Goal: Find contact information: Find contact information

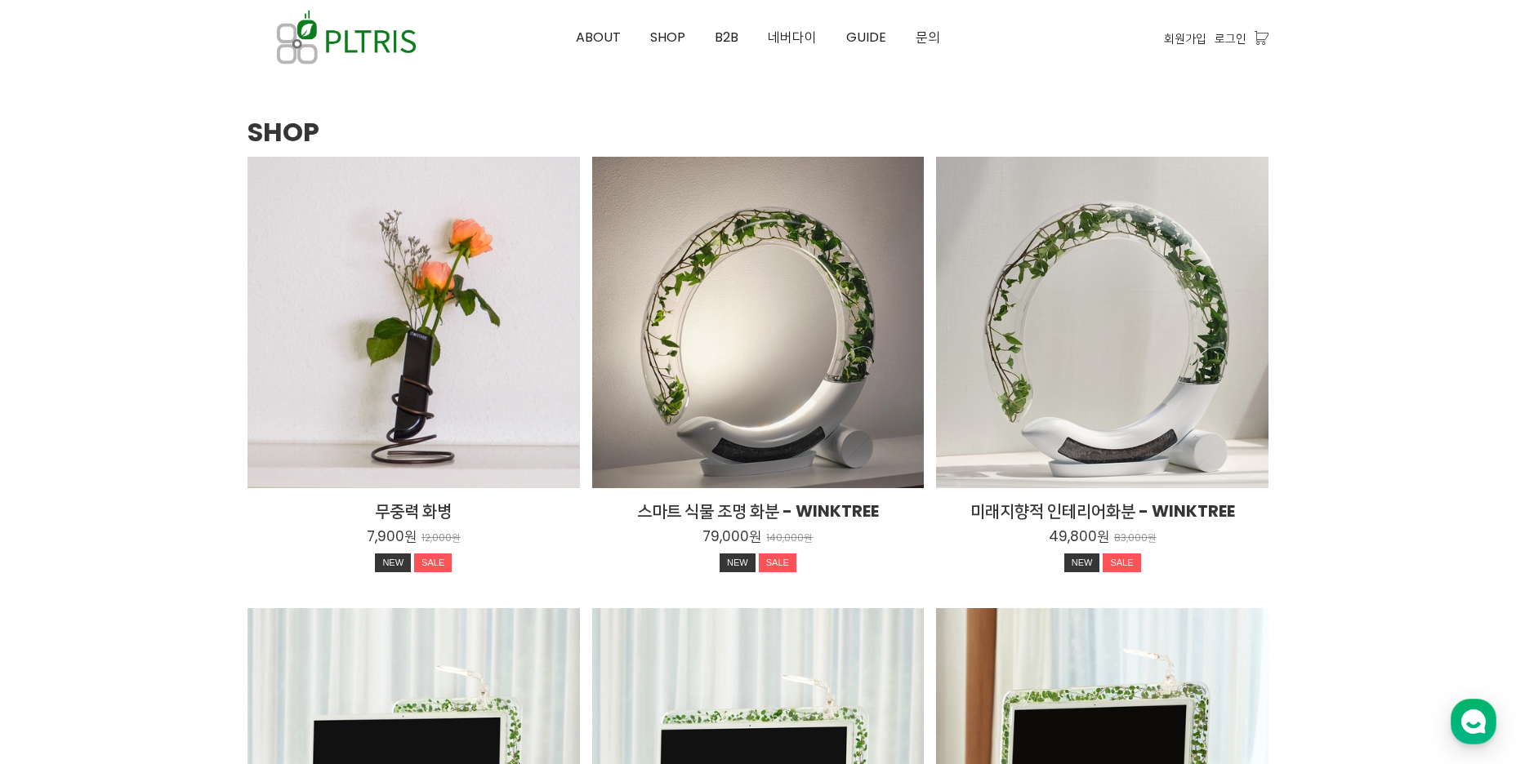
scroll to position [1878, 0]
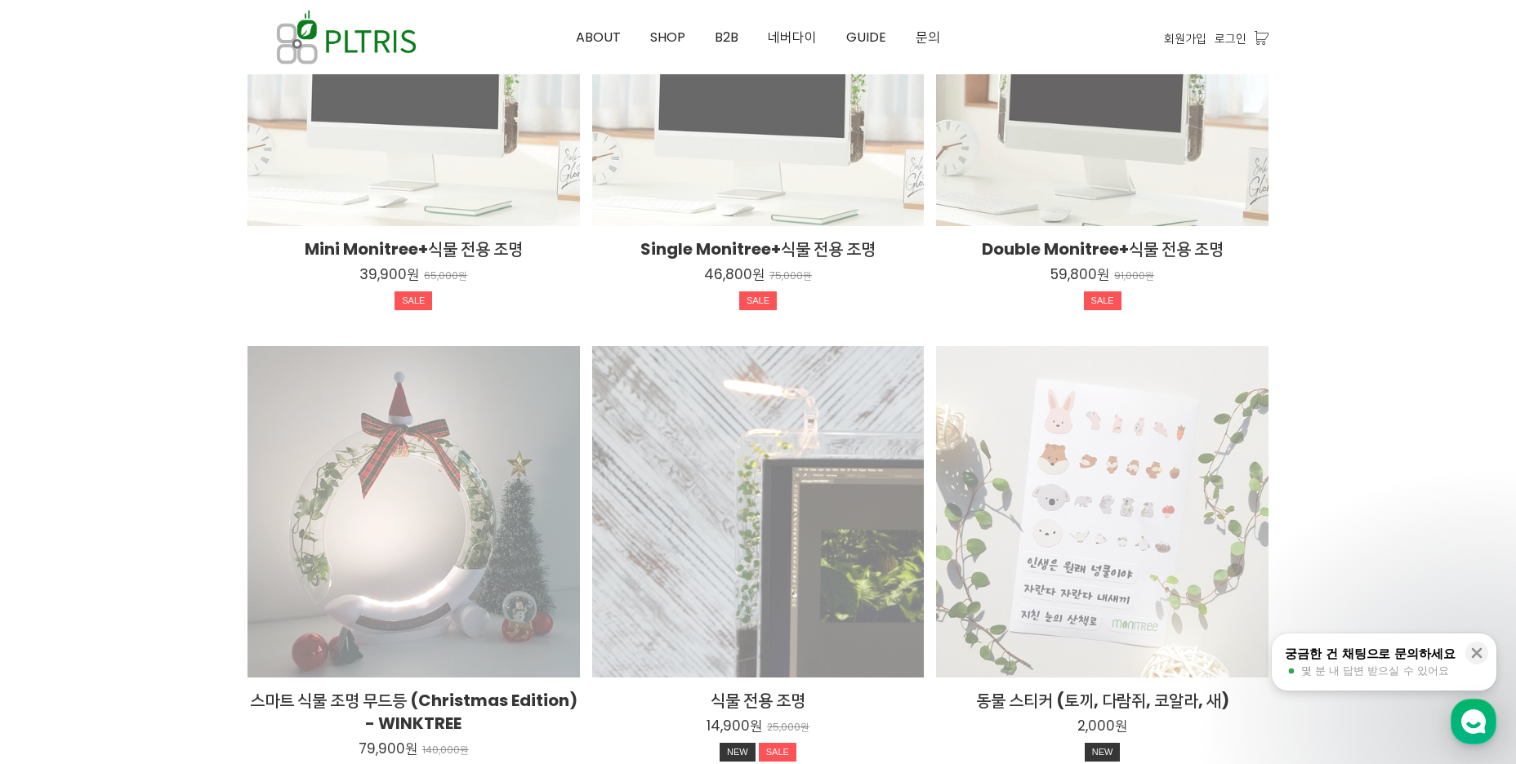
scroll to position [3018, 0]
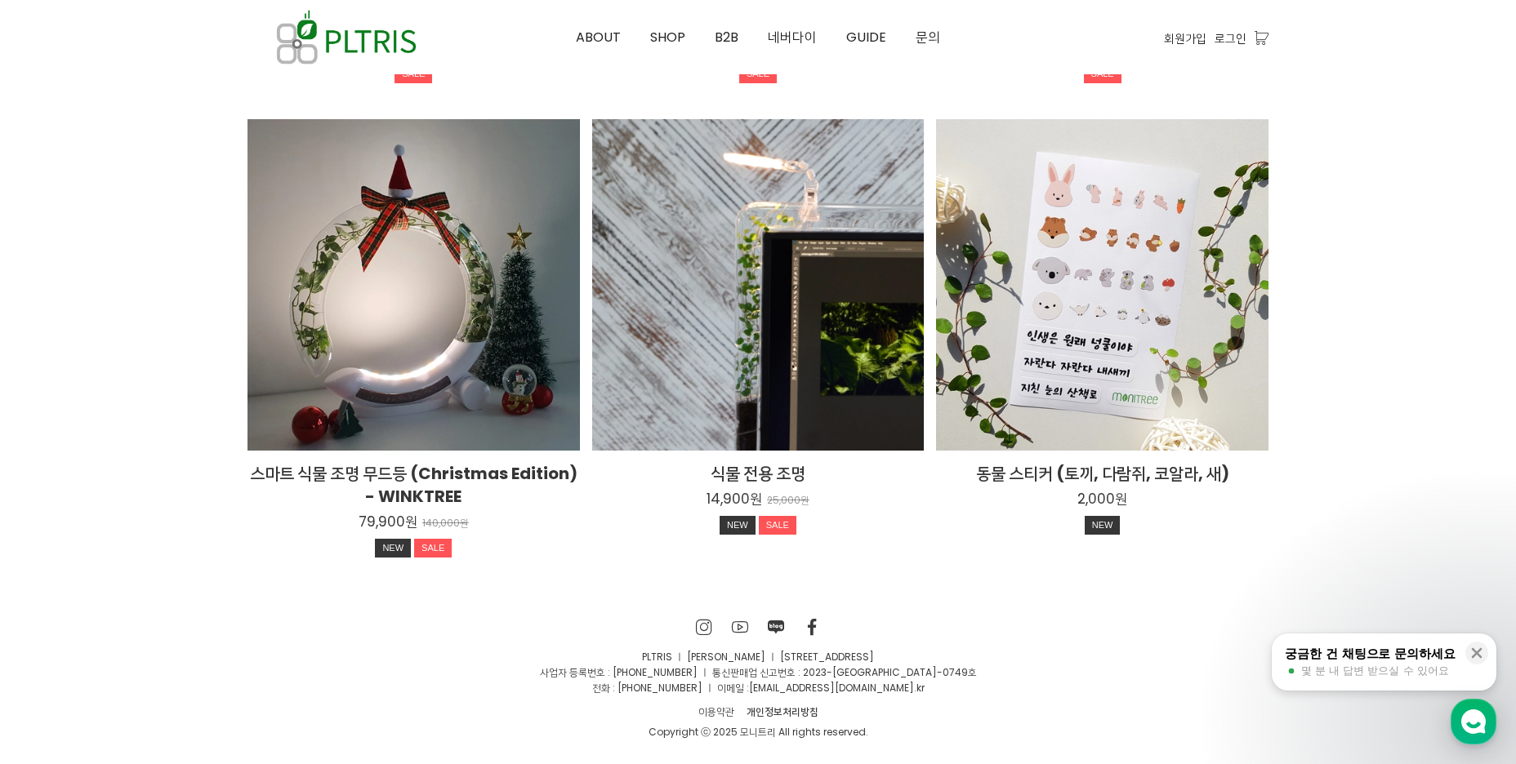
click at [632, 656] on p "PLTRIS ㅣ [PERSON_NAME] ㅣ [STREET_ADDRESS]" at bounding box center [757, 657] width 1021 height 16
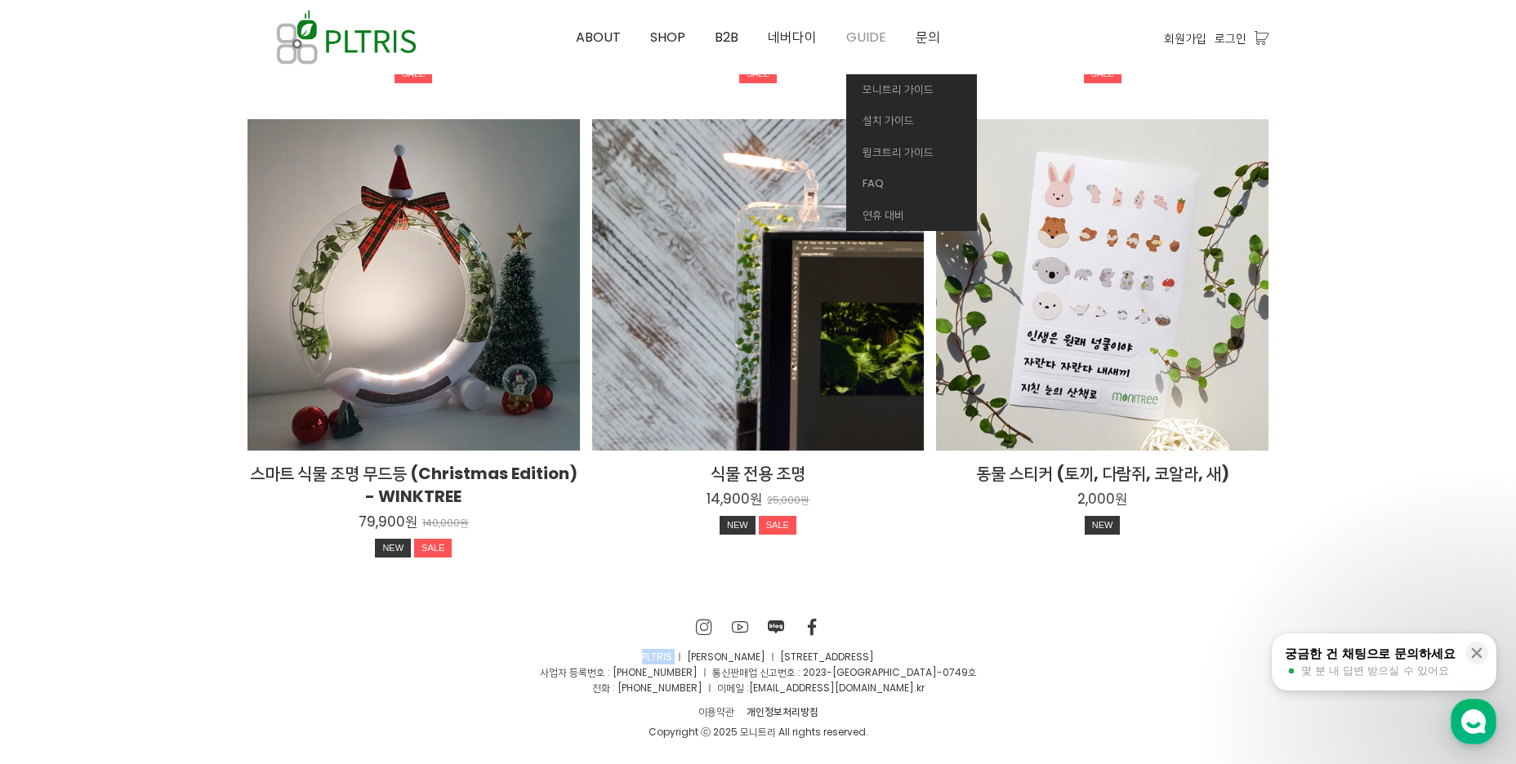
copy p "PLTRIS"
